Goal: Navigation & Orientation: Find specific page/section

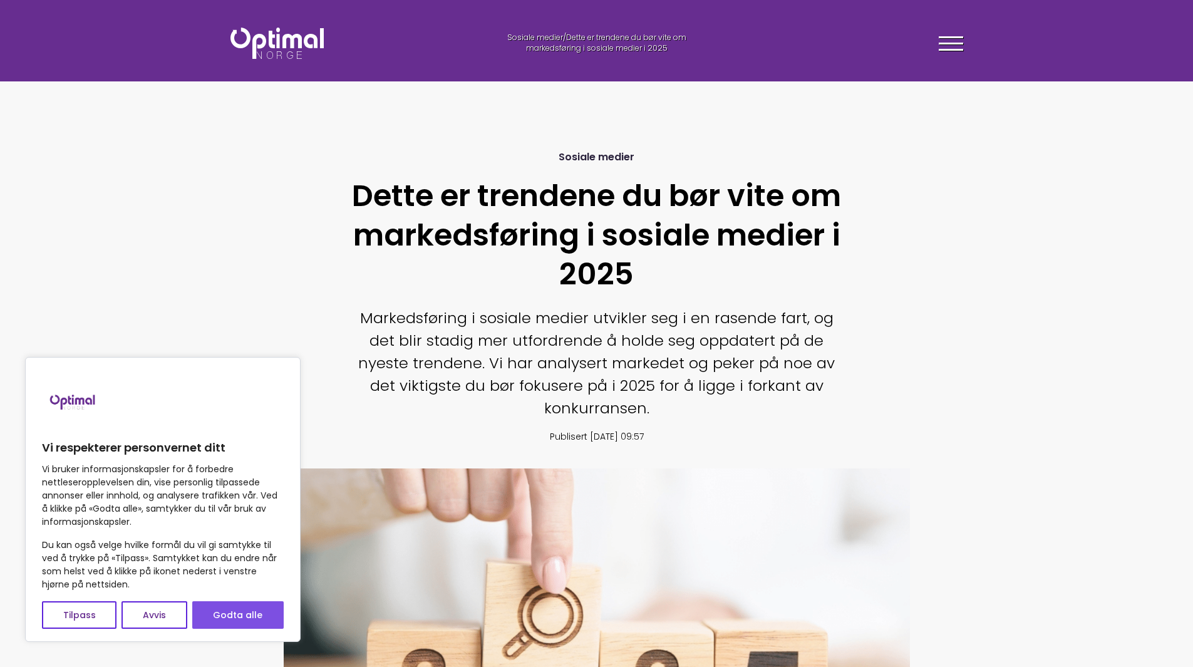
click at [241, 603] on button "Godta alle" at bounding box center [237, 615] width 91 height 28
checkbox input "true"
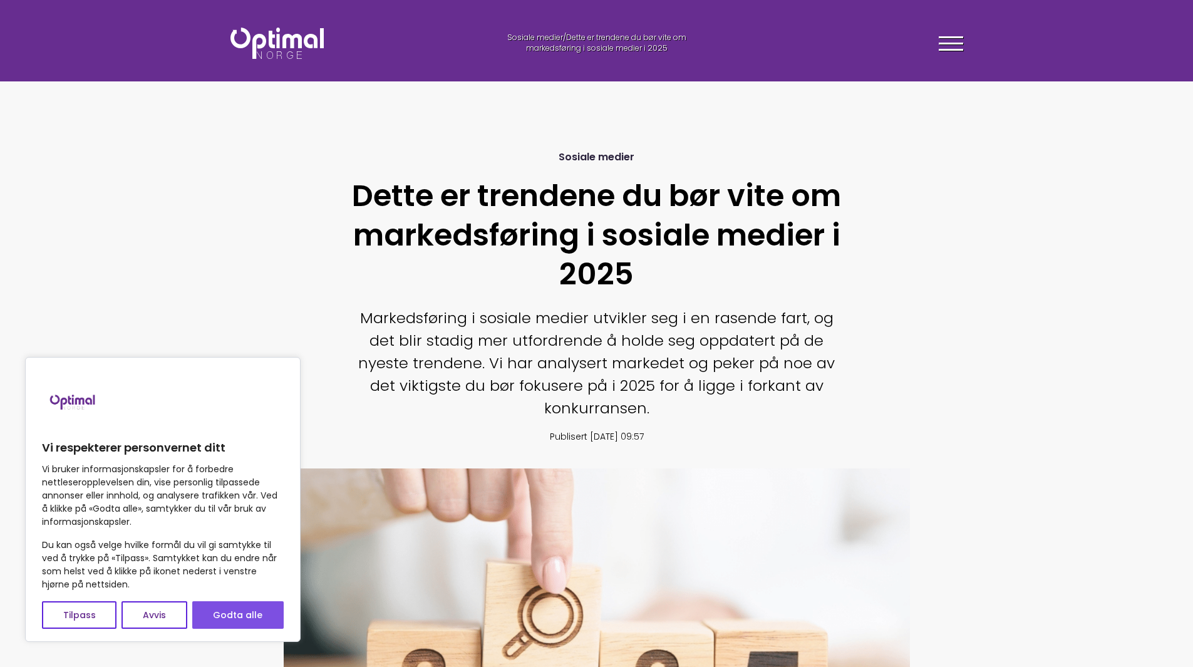
checkbox input "true"
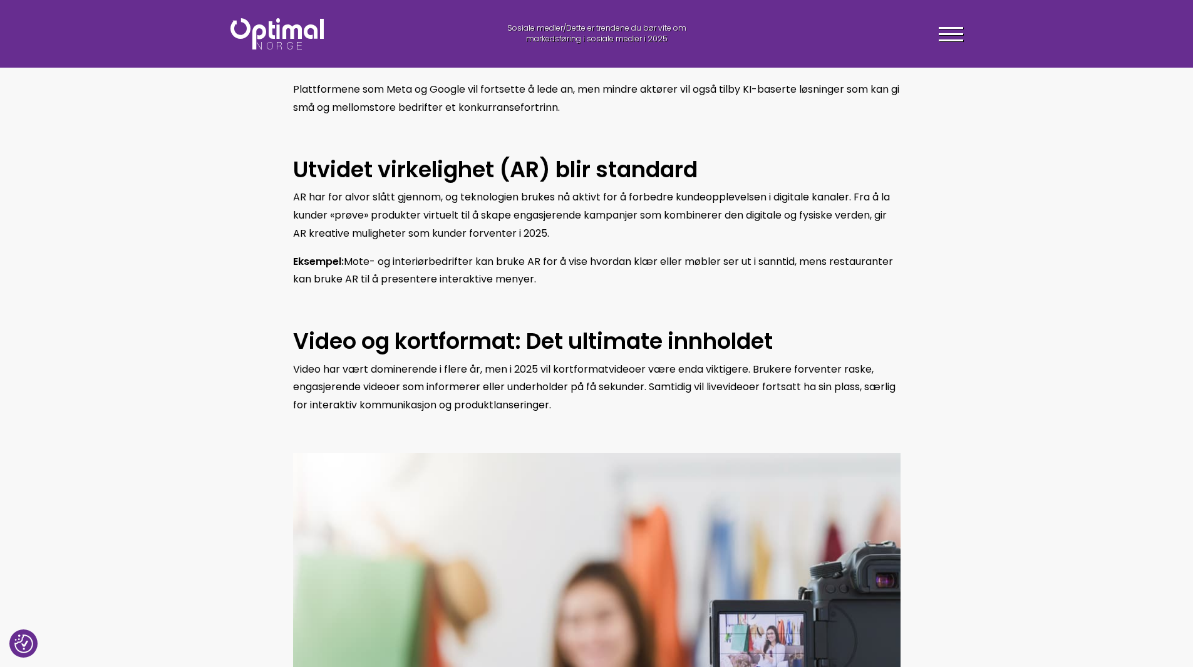
scroll to position [564, 0]
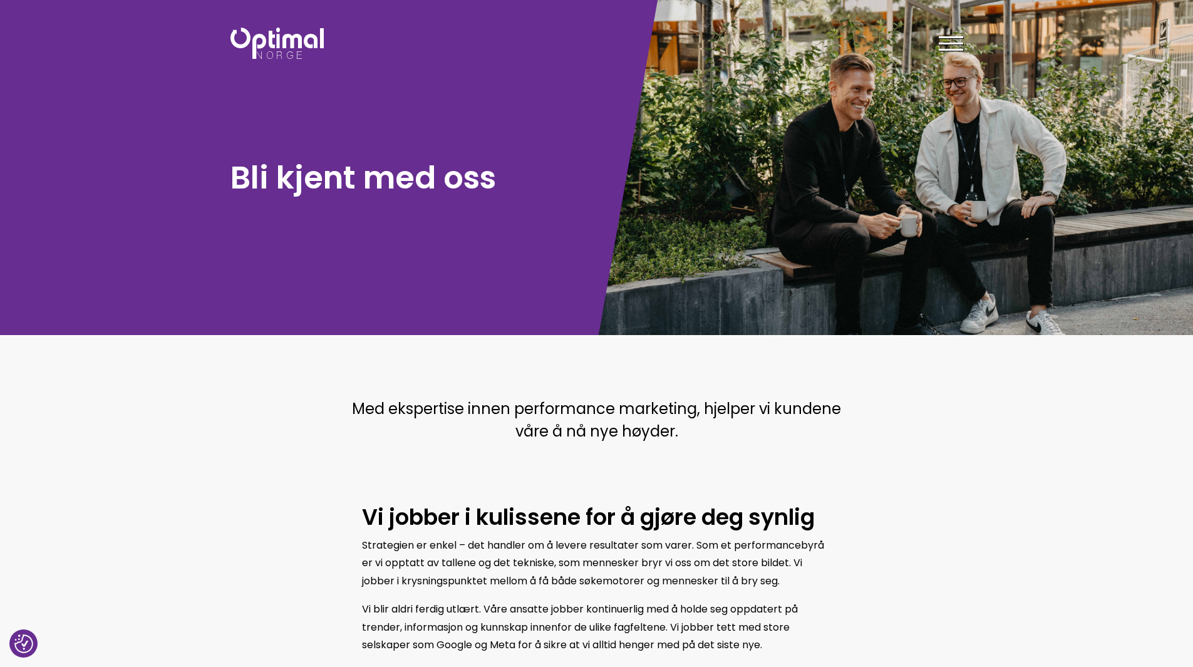
click at [943, 46] on div at bounding box center [951, 45] width 24 height 31
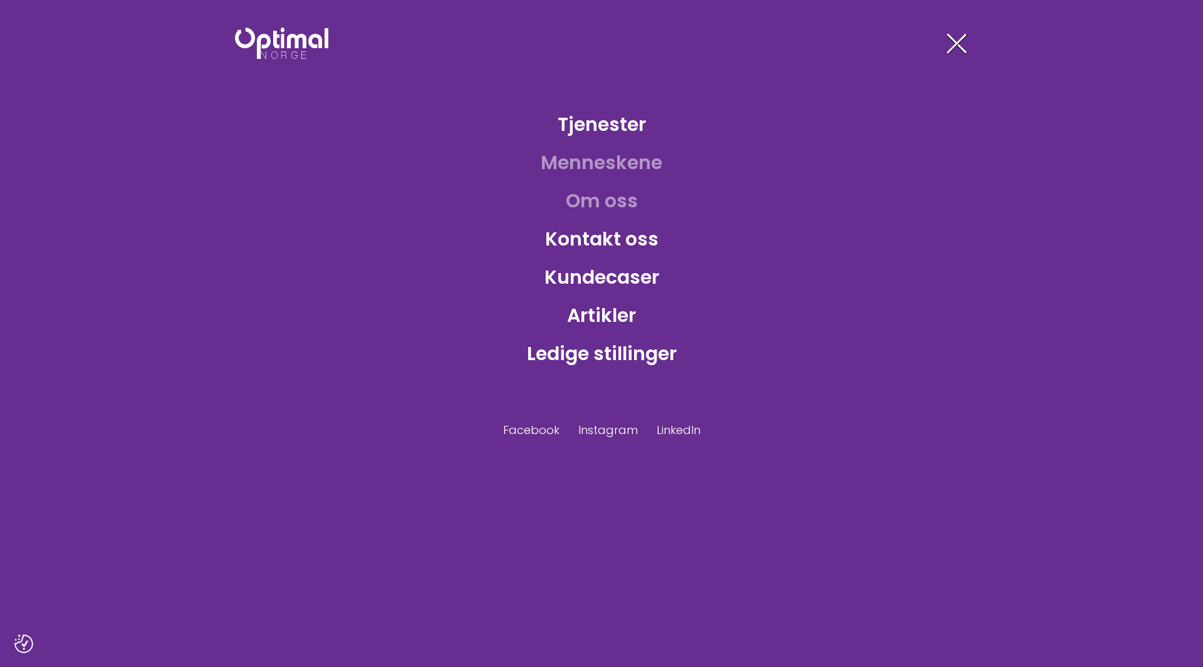
click at [597, 163] on link "Menneskene" at bounding box center [601, 162] width 142 height 41
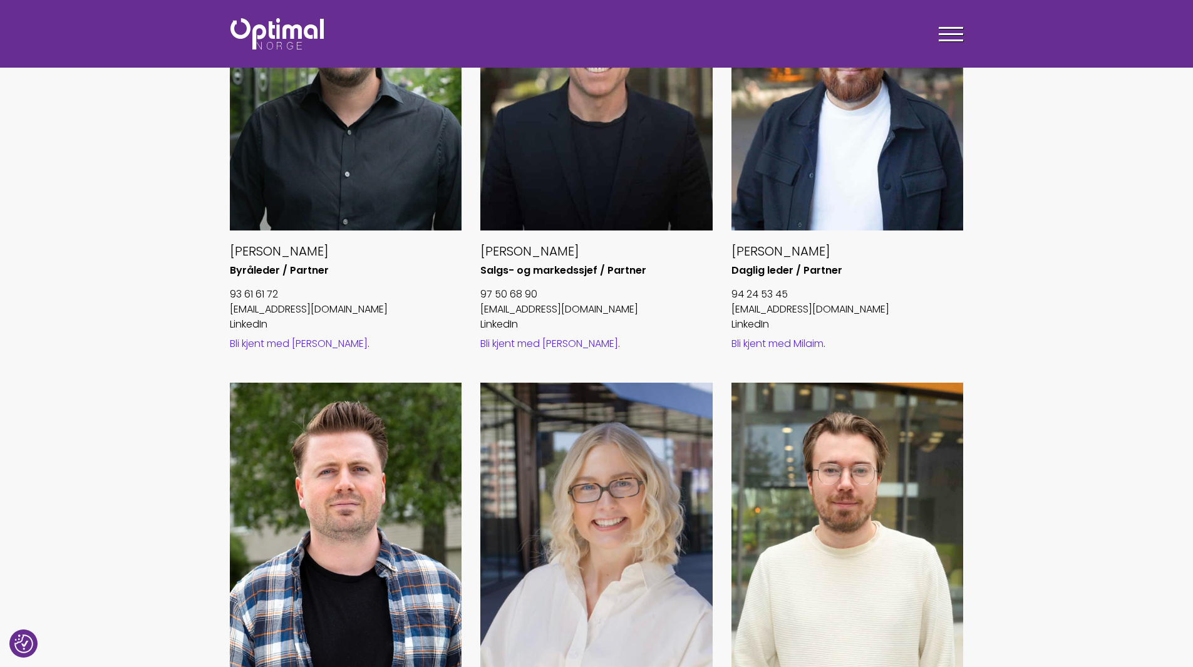
scroll to position [313, 0]
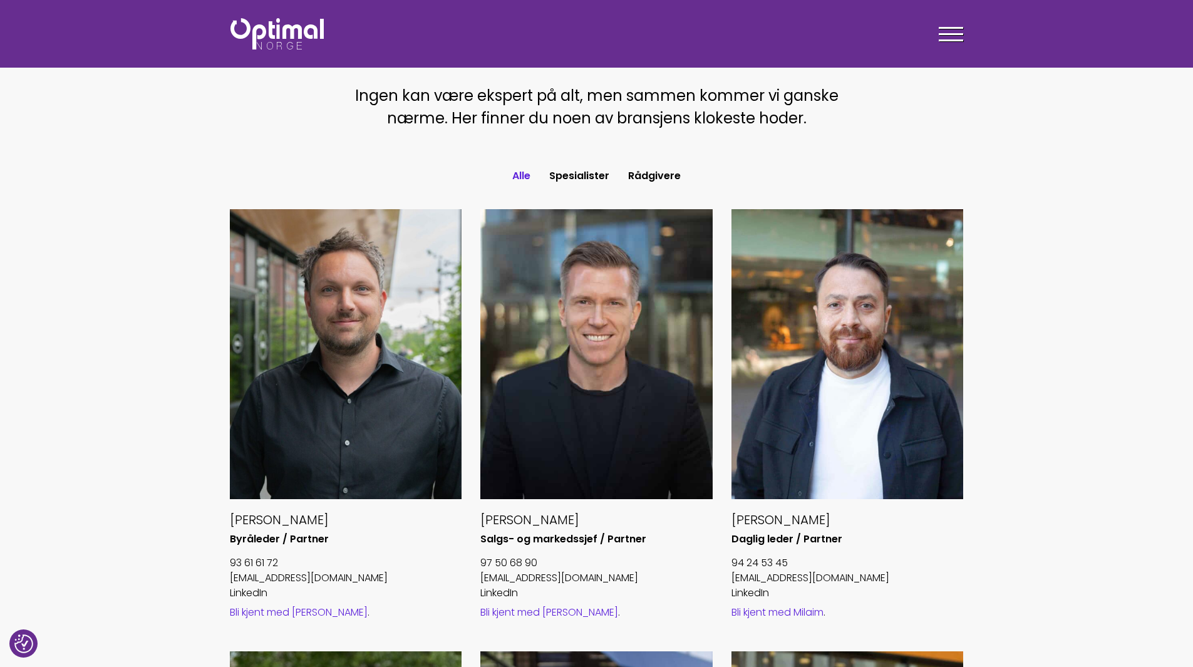
click at [516, 175] on button "Alle" at bounding box center [521, 176] width 37 height 23
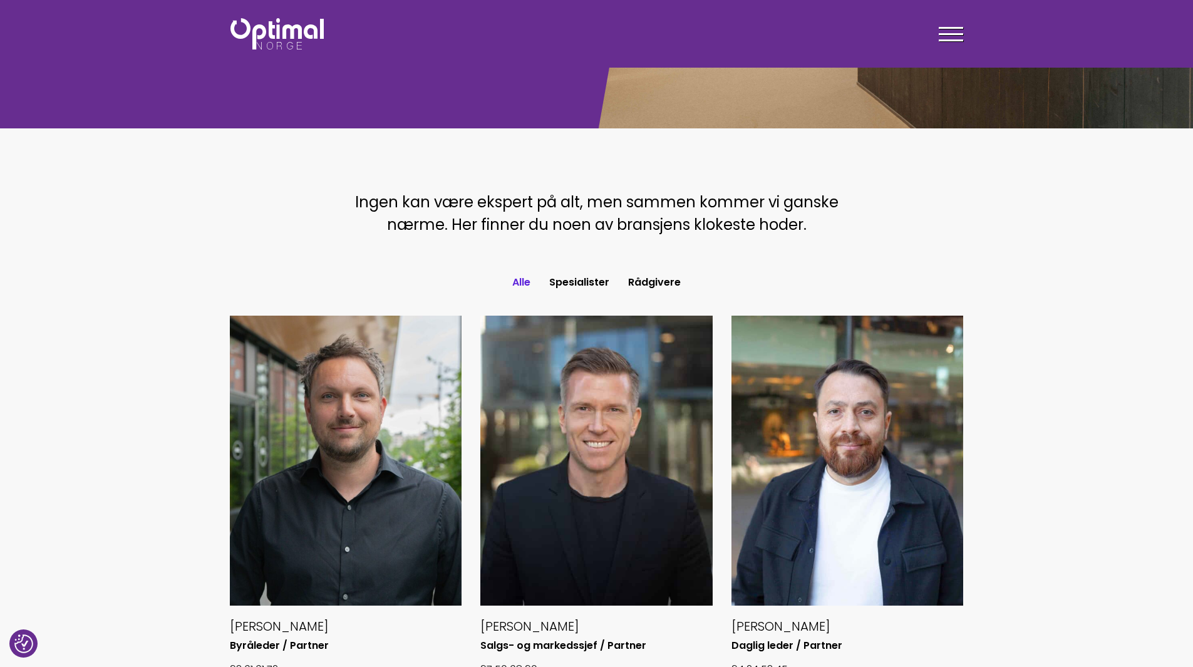
scroll to position [0, 0]
